Goal: Navigation & Orientation: Find specific page/section

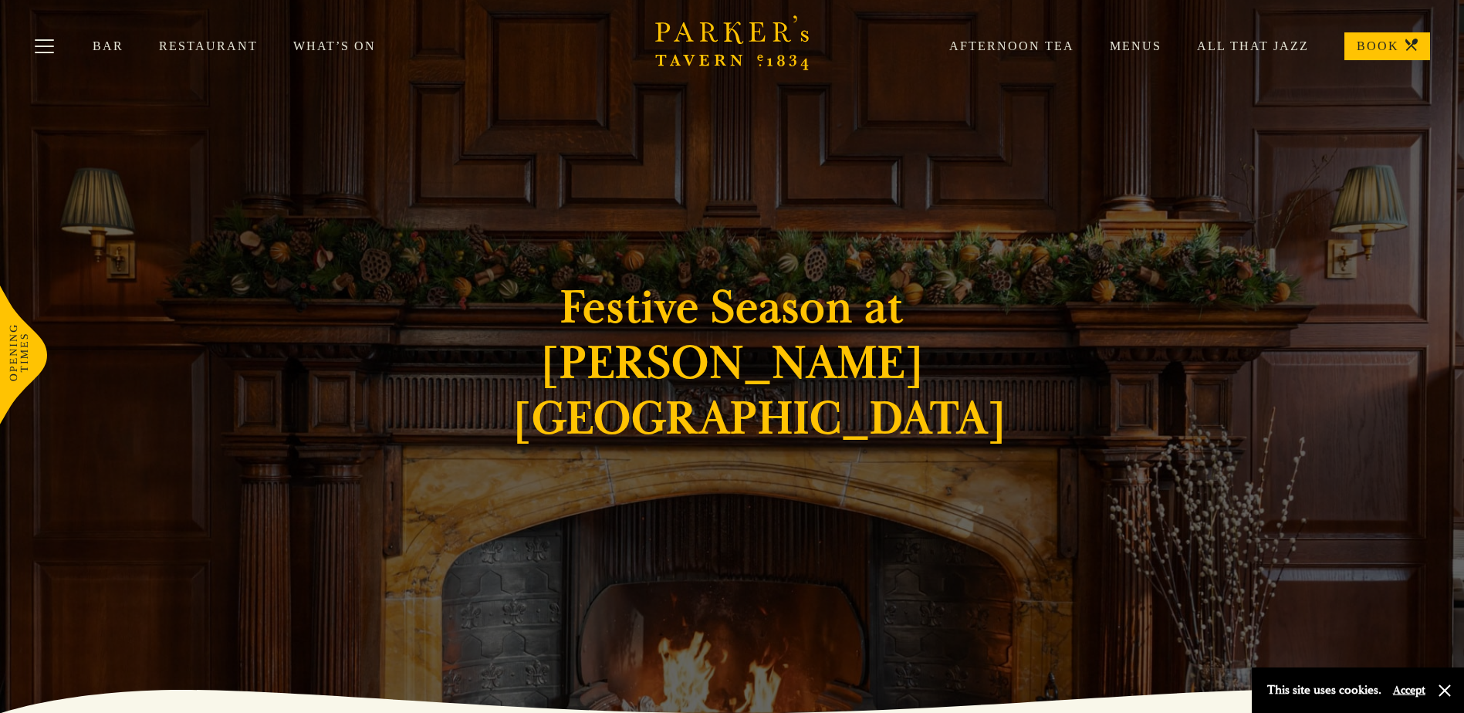
click at [353, 61] on div "Bar Restaurant What’s On Afternoon Tea Menus All That Jazz BOOK" at bounding box center [732, 46] width 1464 height 93
click at [353, 47] on link "What’s On" at bounding box center [352, 46] width 118 height 15
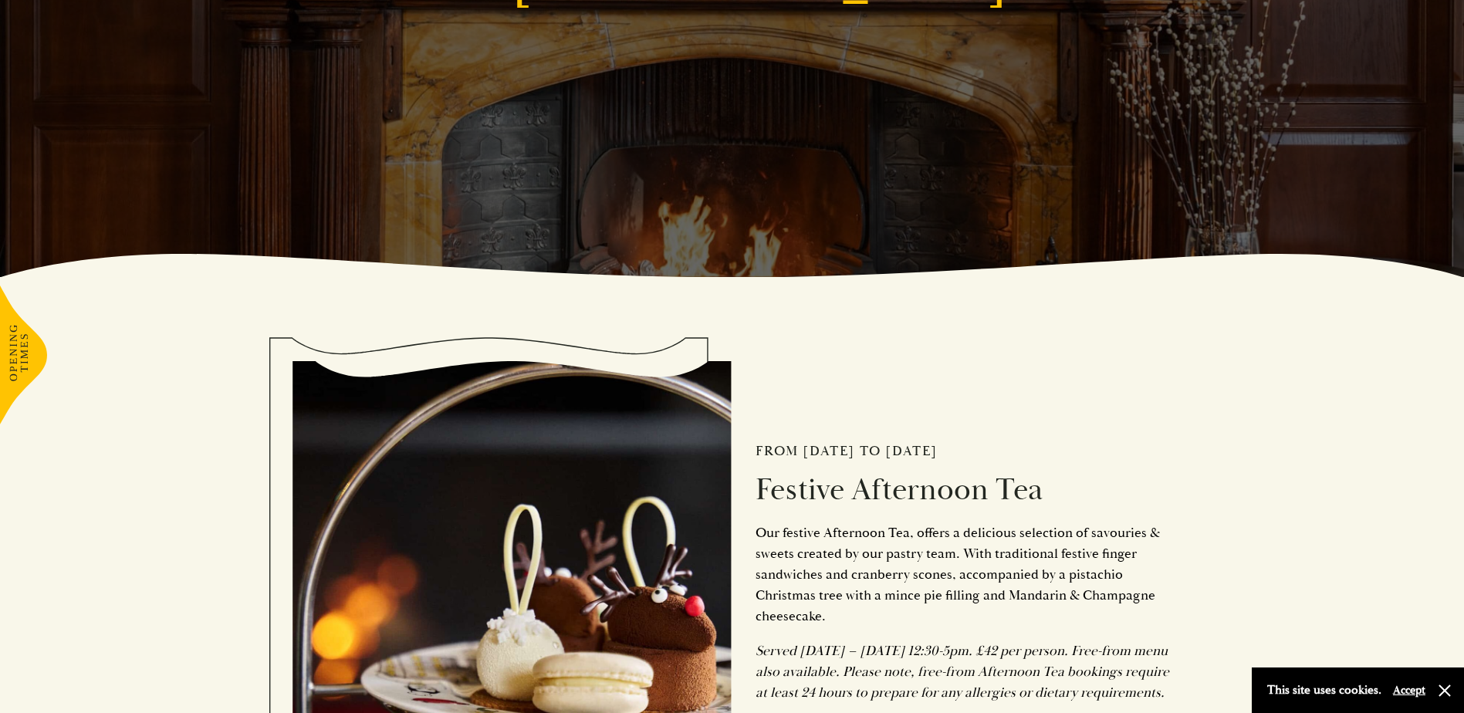
scroll to position [463, 0]
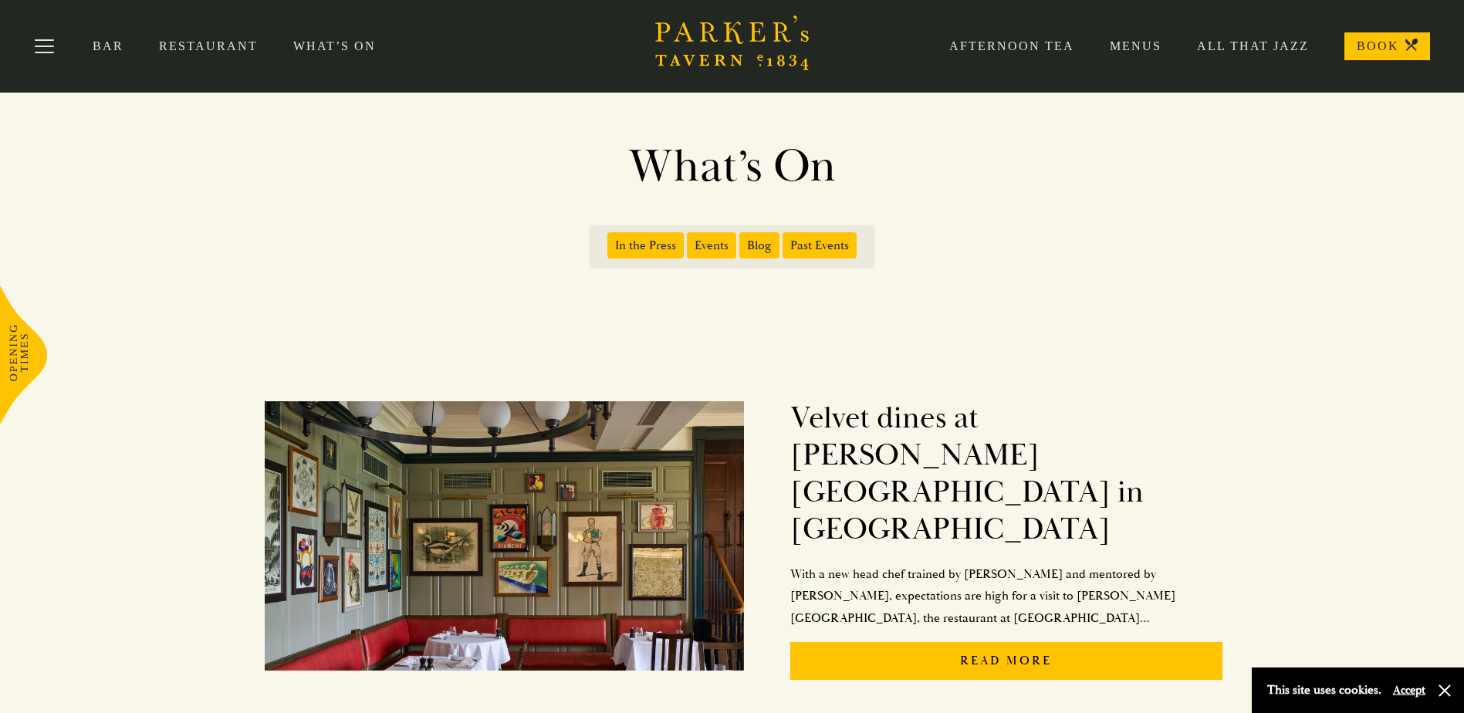
click at [1132, 55] on div "Afternoon Tea Menus All That Jazz BOOK" at bounding box center [1171, 46] width 516 height 28
click at [1133, 46] on link "Menus" at bounding box center [1117, 46] width 87 height 15
click at [61, 39] on button "Toggle navigation" at bounding box center [45, 49] width 66 height 66
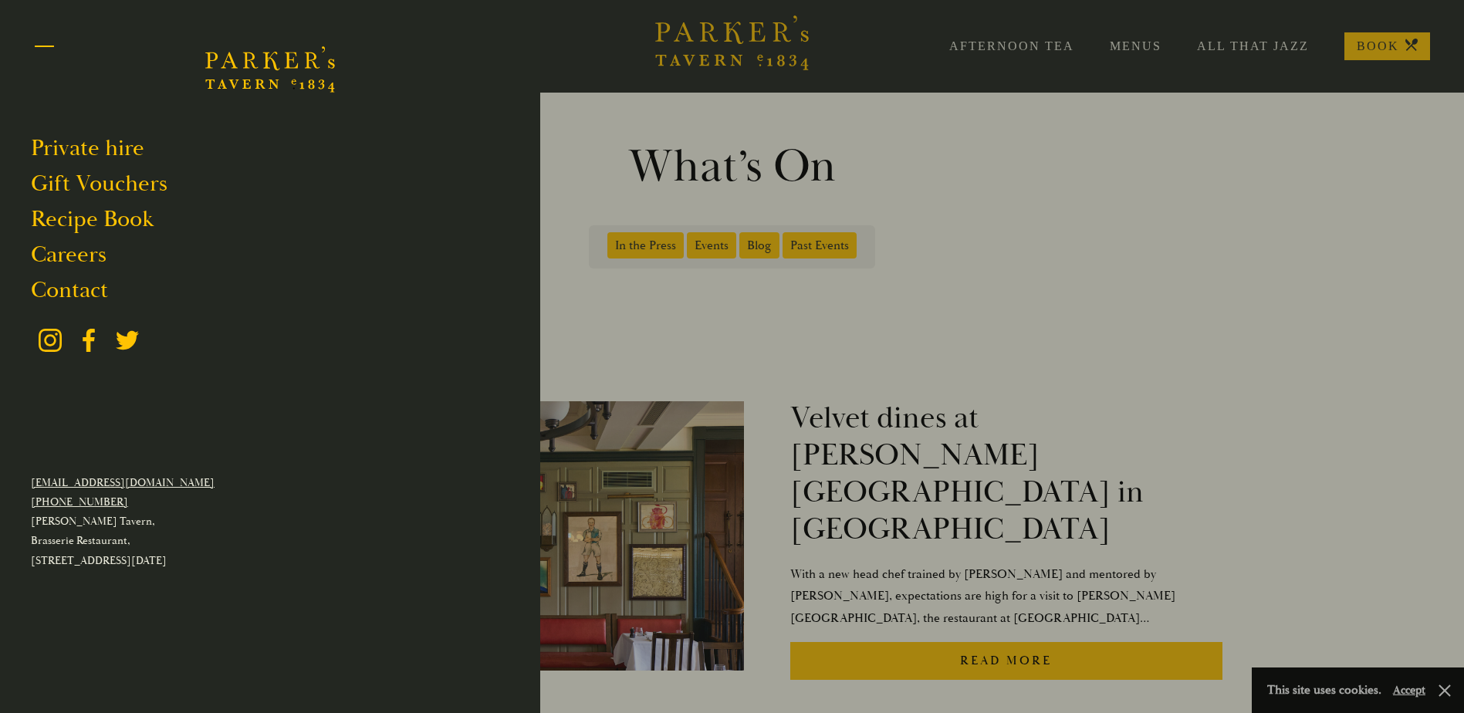
click at [42, 45] on button "Toggle navigation" at bounding box center [45, 49] width 66 height 66
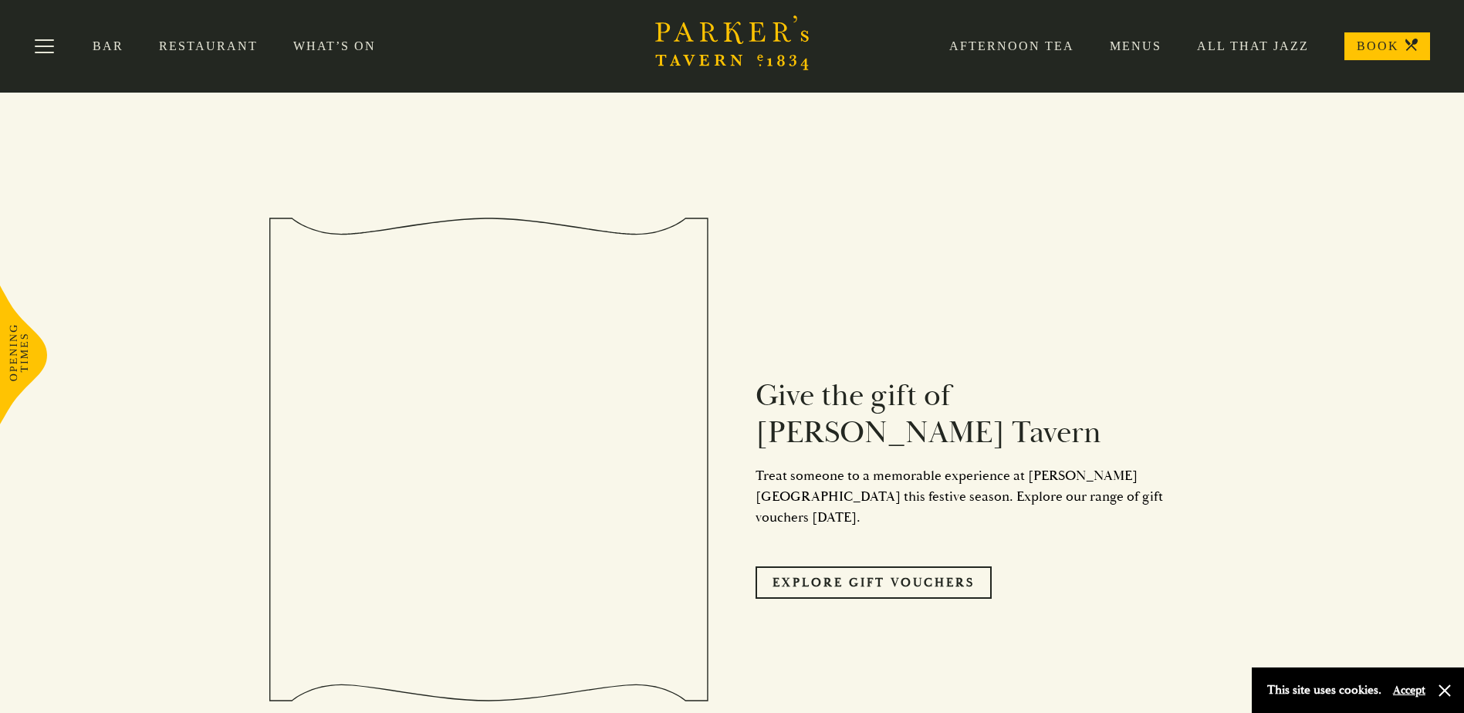
scroll to position [5863, 0]
